Goal: Transaction & Acquisition: Purchase product/service

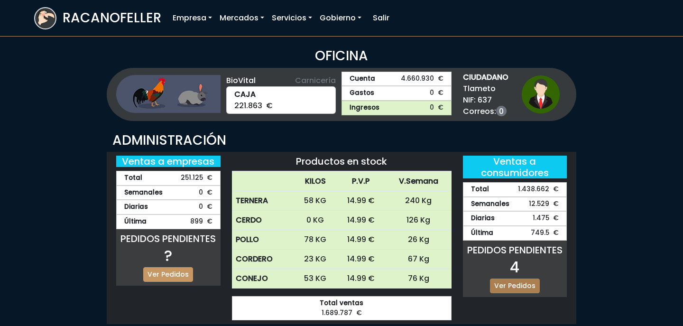
click at [531, 283] on link "Ver Pedidos" at bounding box center [515, 285] width 50 height 15
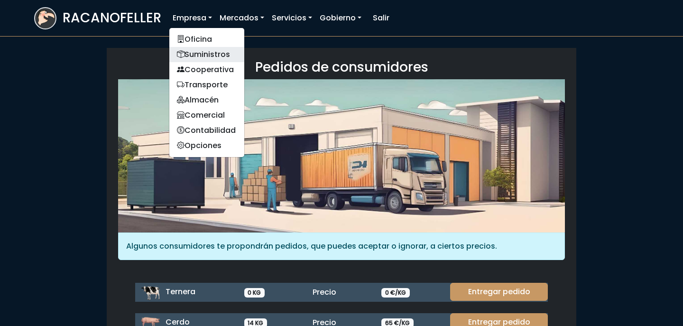
click at [206, 51] on link "Suministros" at bounding box center [206, 54] width 75 height 15
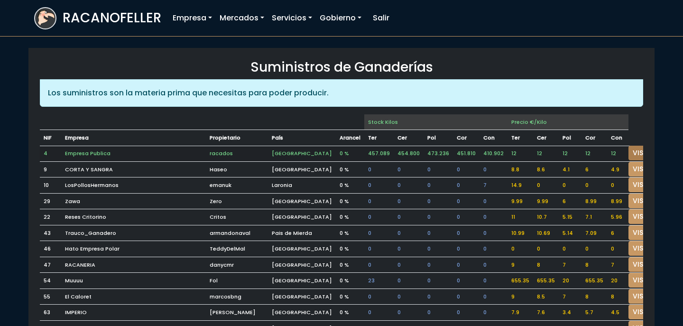
click at [628, 154] on link "VISITAR" at bounding box center [645, 153] width 34 height 15
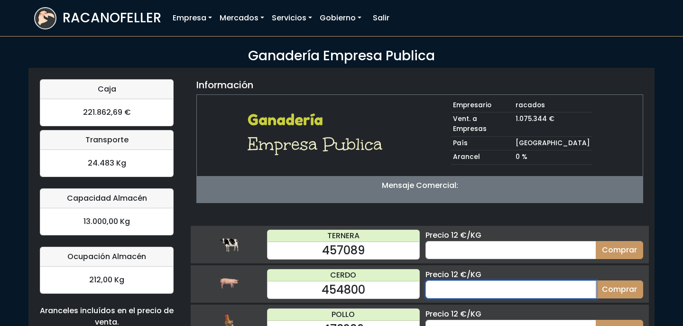
click at [477, 280] on input "number" at bounding box center [510, 289] width 171 height 18
type input "70"
click at [595, 280] on button "Comprar" at bounding box center [618, 289] width 47 height 18
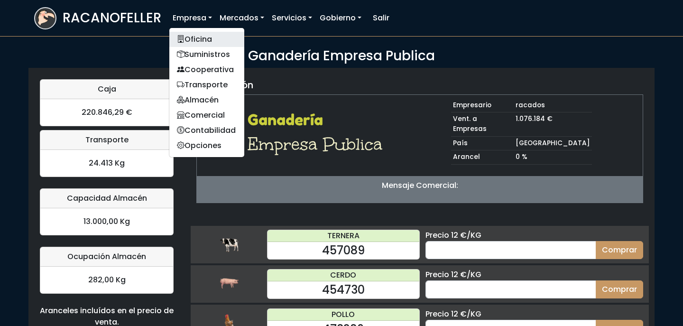
click at [199, 38] on link "Oficina" at bounding box center [206, 39] width 75 height 15
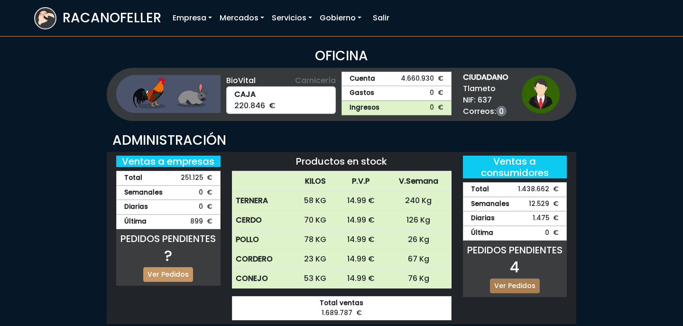
click at [510, 287] on link "Ver Pedidos" at bounding box center [515, 285] width 50 height 15
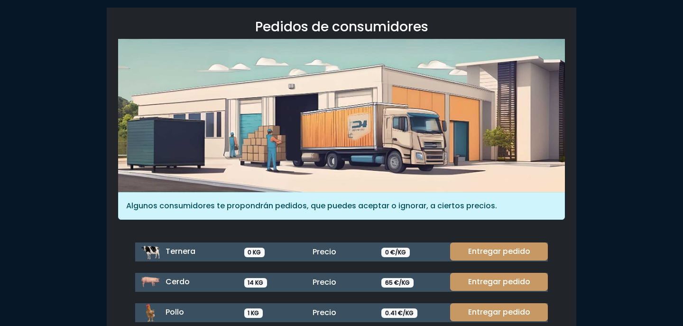
scroll to position [48, 0]
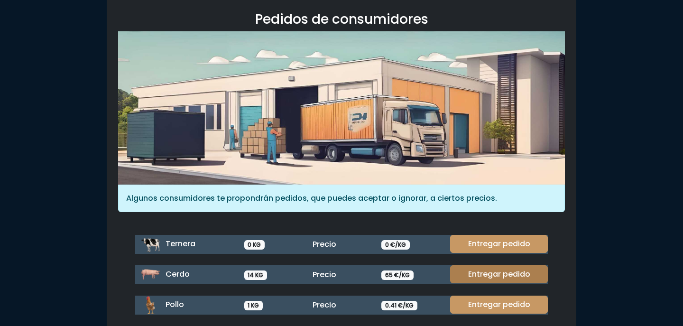
click at [501, 272] on link "Entregar pedido" at bounding box center [499, 274] width 98 height 18
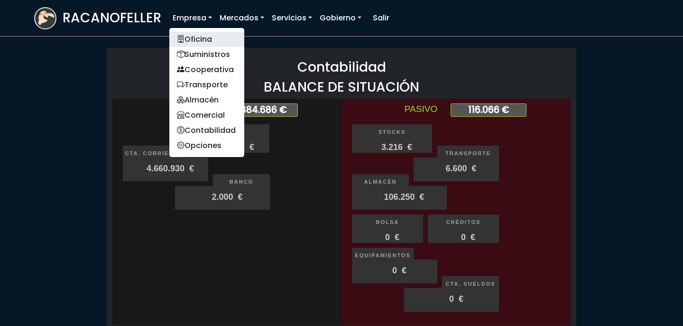
click at [212, 42] on link "Oficina" at bounding box center [206, 39] width 75 height 15
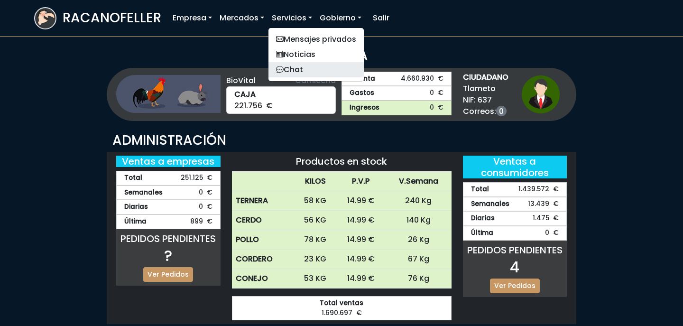
click at [299, 72] on link "Chat" at bounding box center [315, 69] width 95 height 15
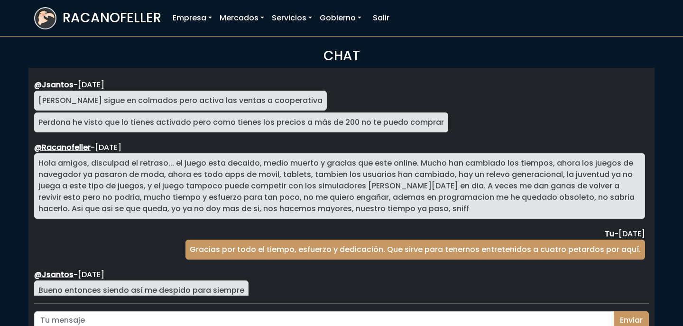
scroll to position [1738, 0]
